Goal: Find specific page/section: Find specific page/section

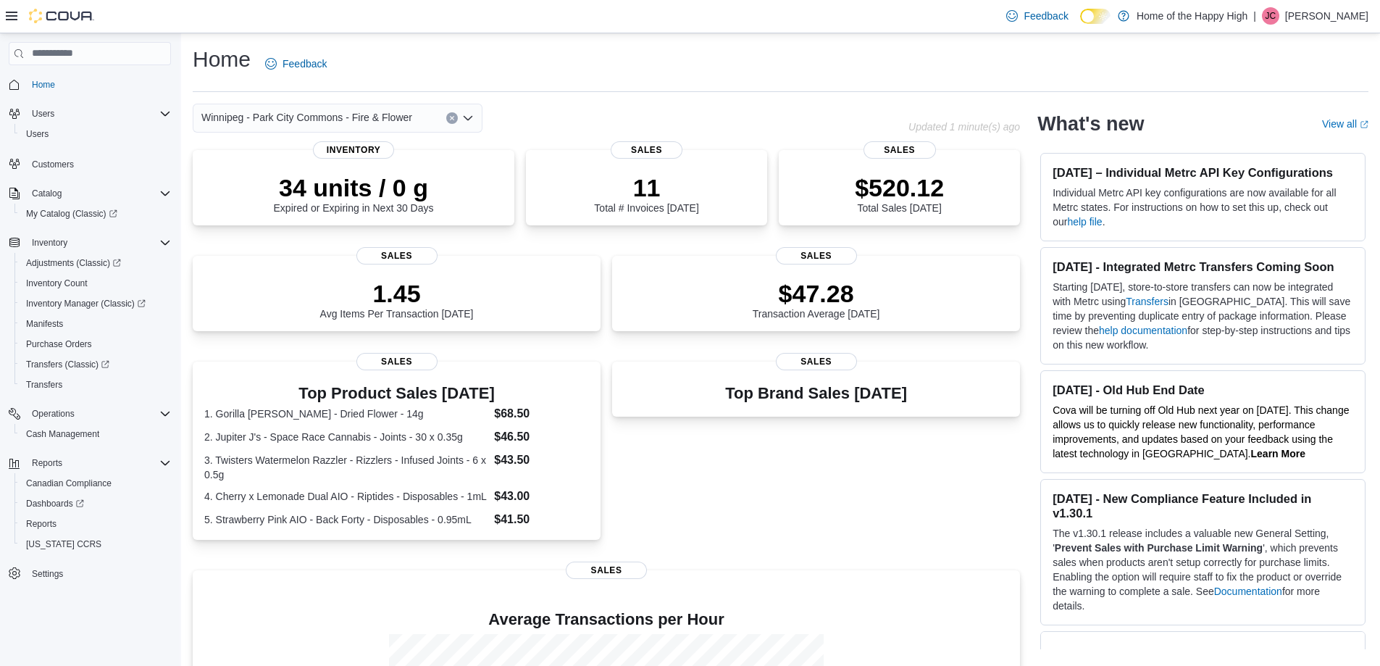
click at [453, 118] on icon "Clear input" at bounding box center [452, 118] width 6 height 6
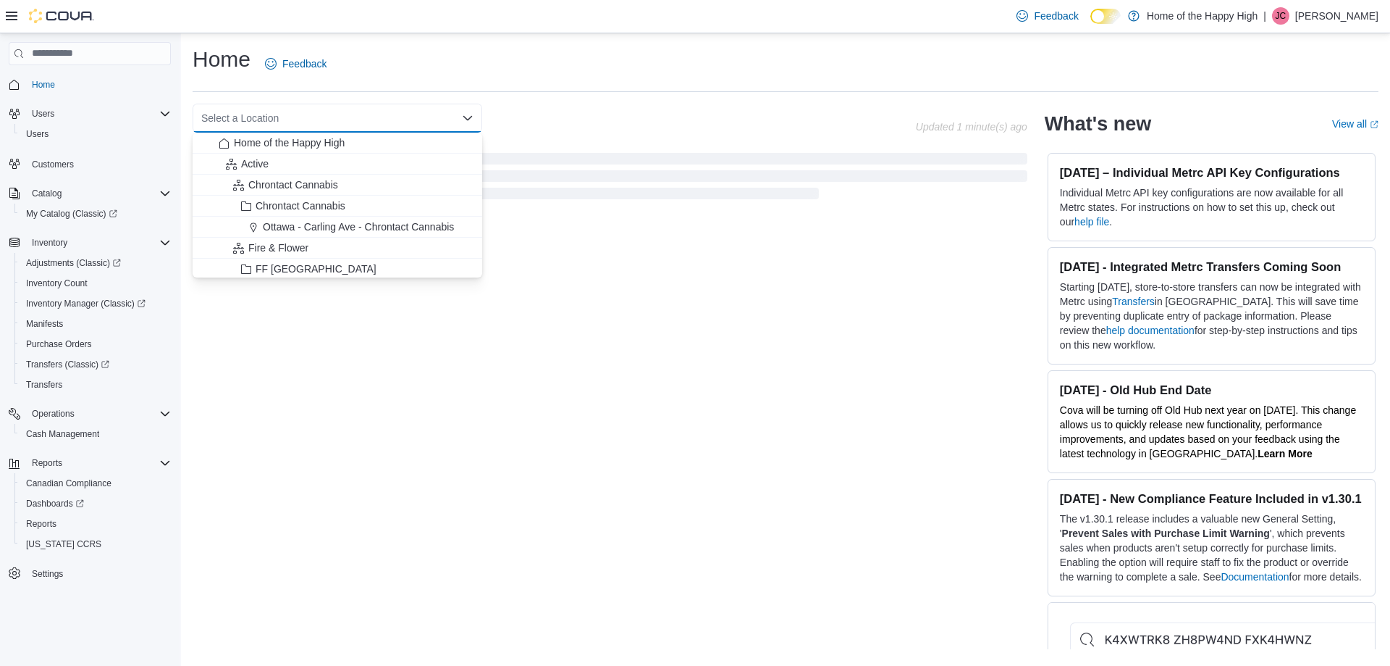
click at [377, 118] on div "Select a Location Combo box. Selected. Combo box input. Select a Location. Type…" at bounding box center [338, 118] width 290 height 29
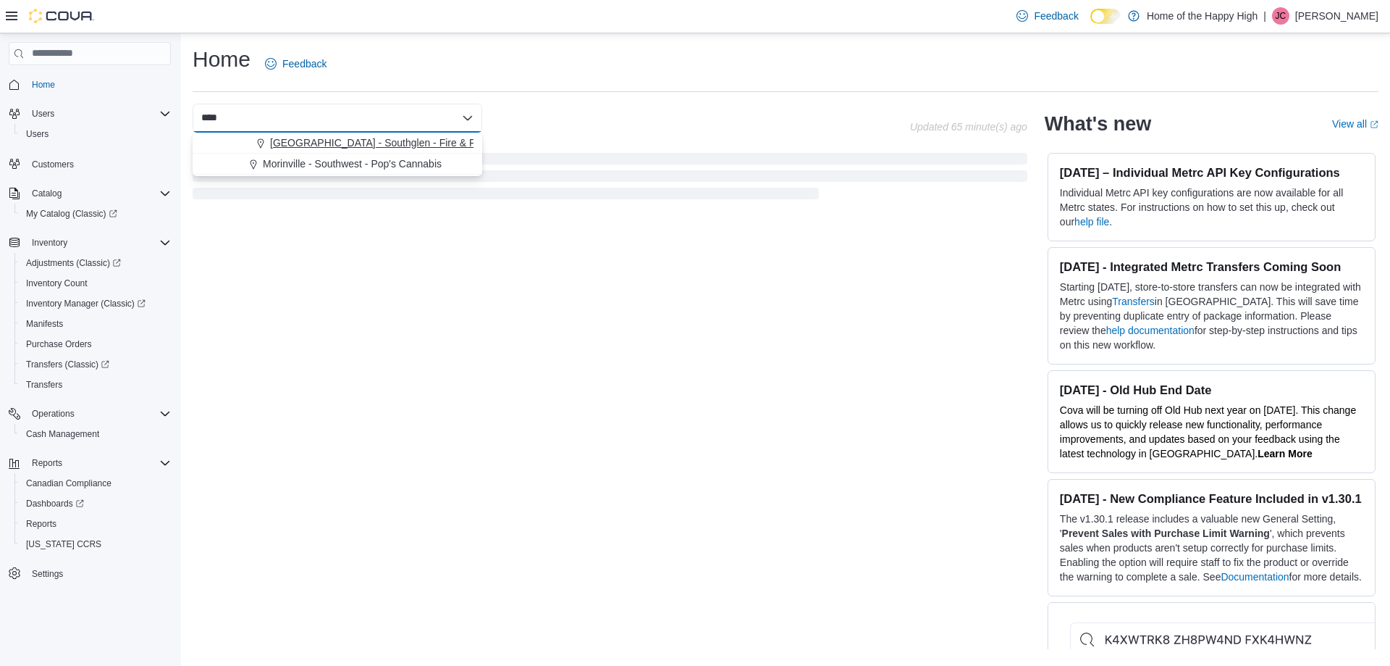
type input "****"
click at [360, 151] on button "[GEOGRAPHIC_DATA] - Southglen - Fire & Flower" at bounding box center [338, 143] width 290 height 21
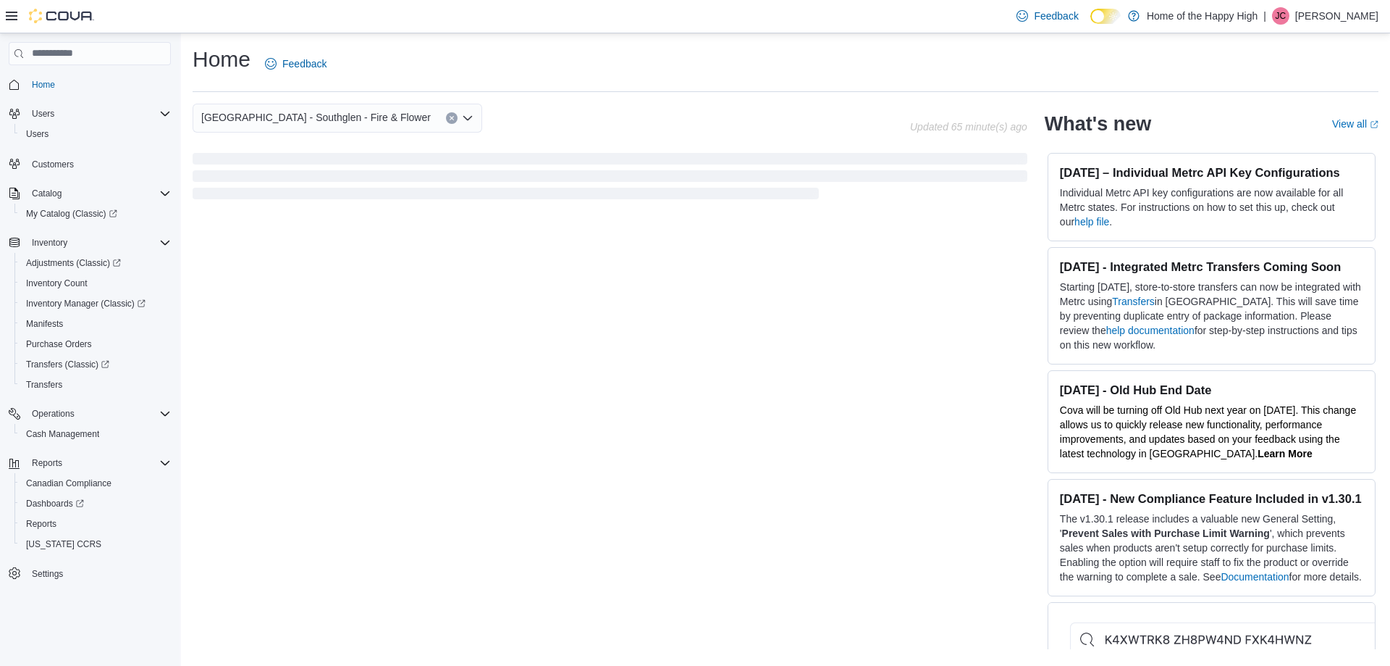
click at [614, 101] on div "Home Feedback [GEOGRAPHIC_DATA] - [GEOGRAPHIC_DATA] - Fire & Flower Combo box. …" at bounding box center [785, 346] width 1209 height 627
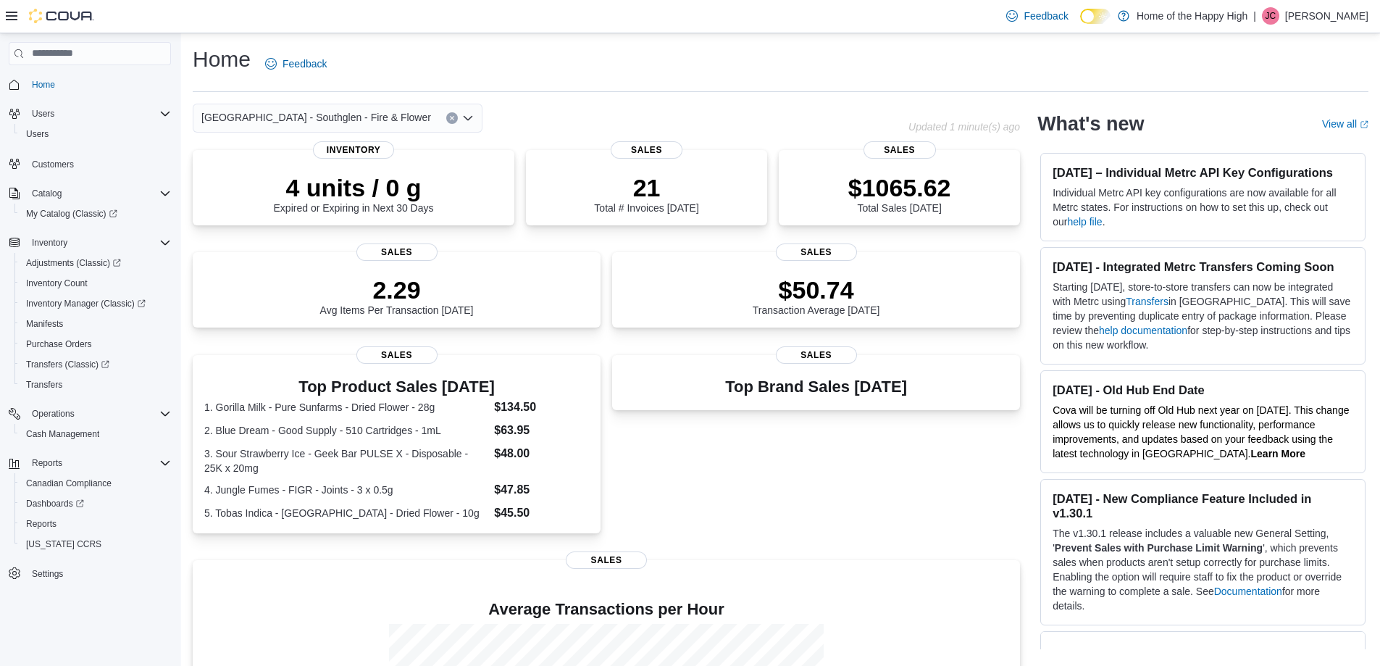
click at [418, 117] on div "[GEOGRAPHIC_DATA] - Southglen - Fire & Flower" at bounding box center [338, 118] width 290 height 29
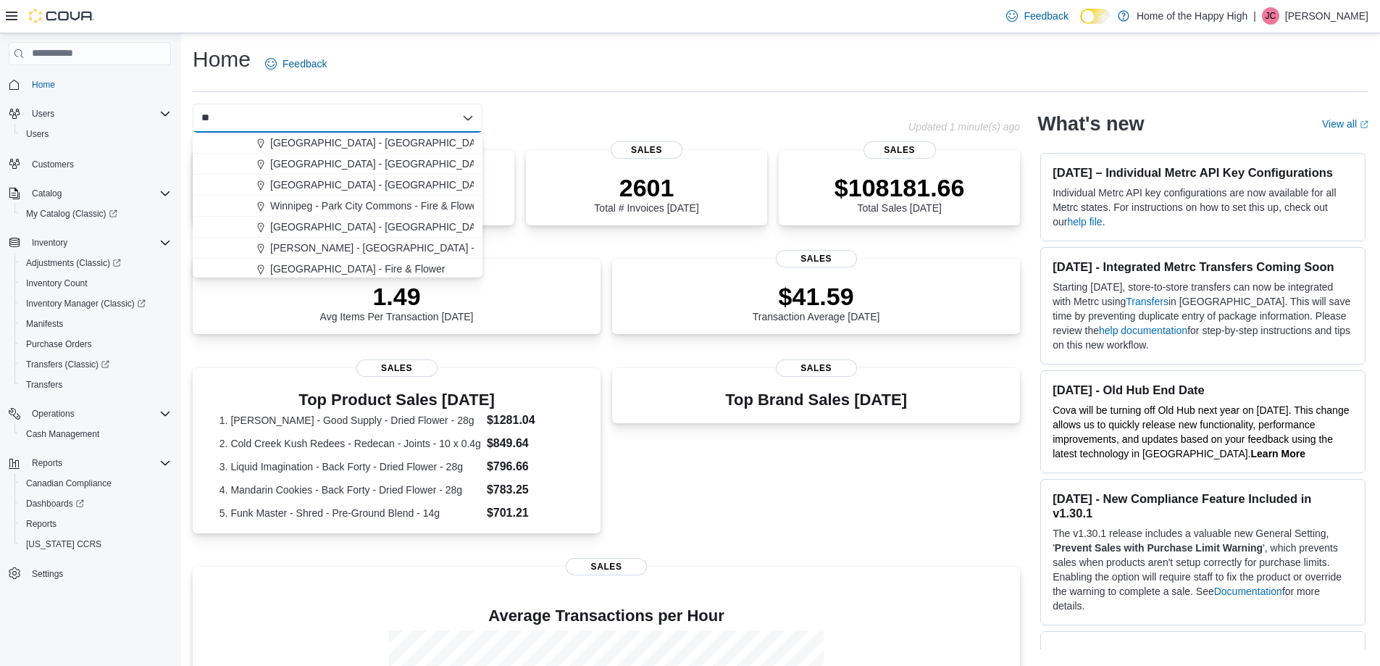
type input "*"
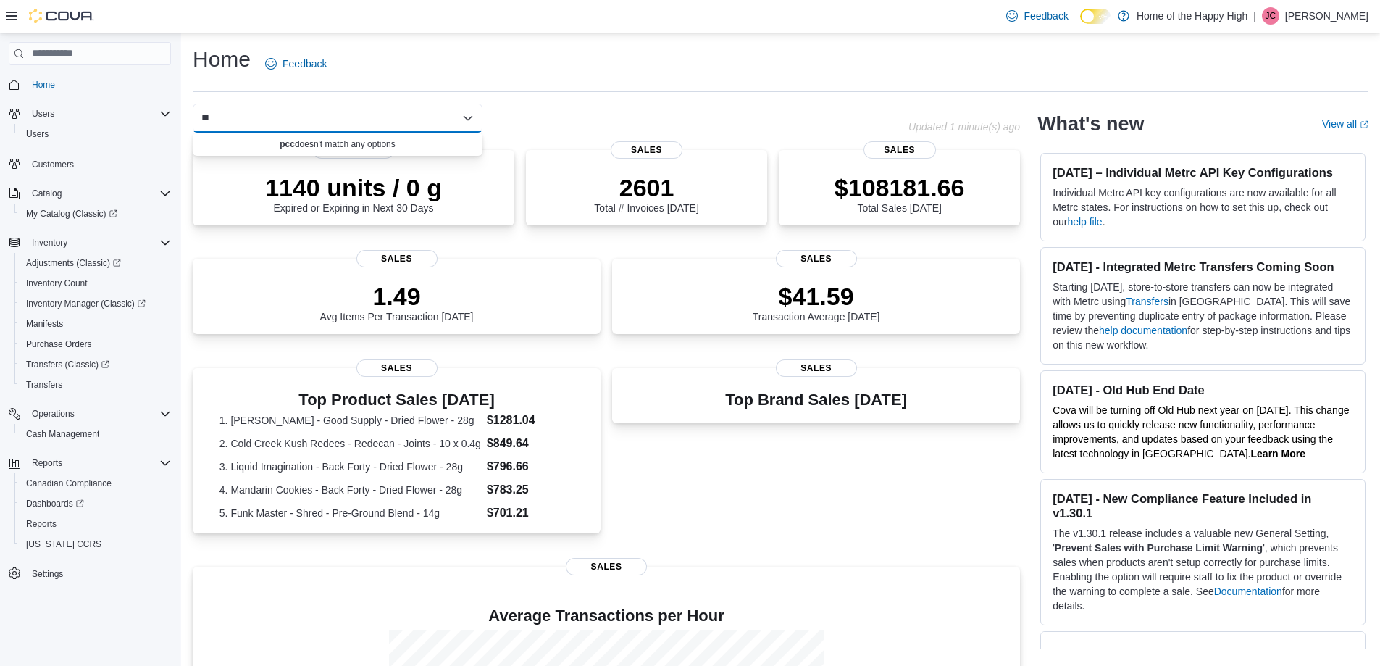
type input "*"
type input "******"
click at [407, 147] on span "Winnipeg - Park City Commons - Fire & Flower" at bounding box center [375, 142] width 211 height 14
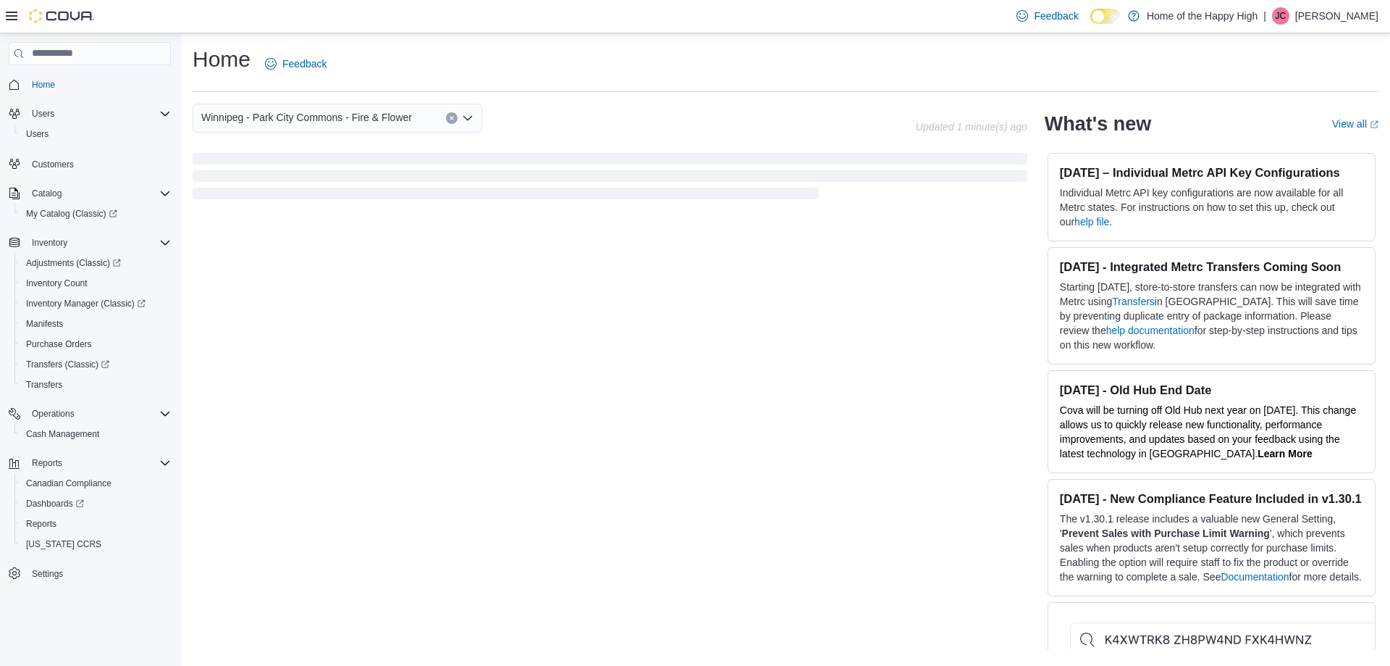
click at [648, 83] on div "Home Feedback" at bounding box center [786, 68] width 1186 height 47
